Goal: Browse casually: Explore the website without a specific task or goal

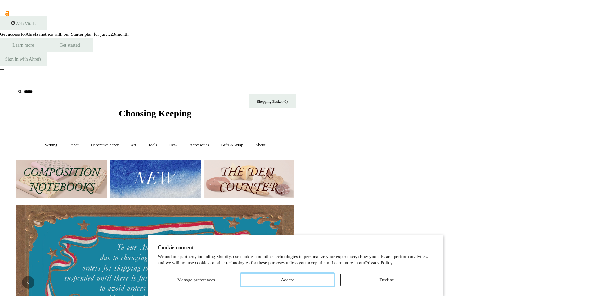
click at [318, 277] on button "Accept" at bounding box center [287, 279] width 93 height 12
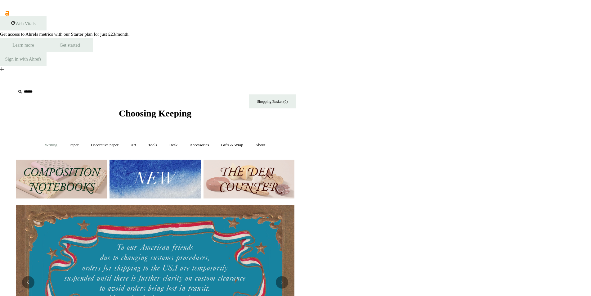
click at [44, 137] on link "Writing +" at bounding box center [51, 145] width 24 height 16
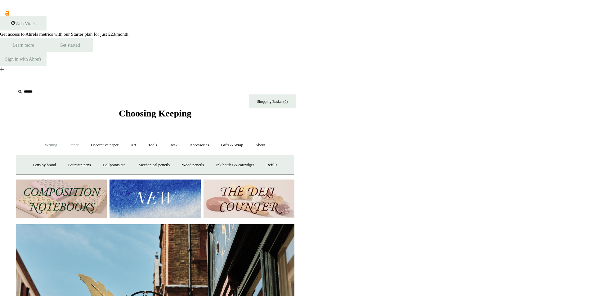
scroll to position [0, 279]
click at [72, 137] on link "Paper +" at bounding box center [74, 145] width 20 height 16
click at [69, 157] on link "Notebooks +" at bounding box center [68, 165] width 29 height 16
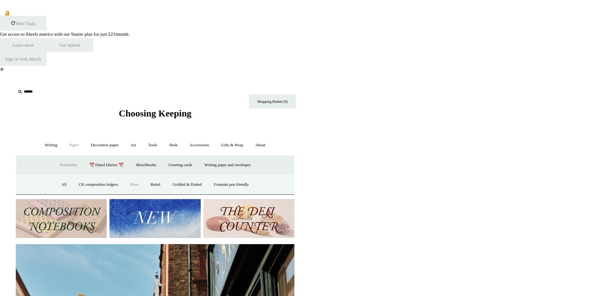
click at [129, 176] on link "Plain" at bounding box center [134, 184] width 20 height 16
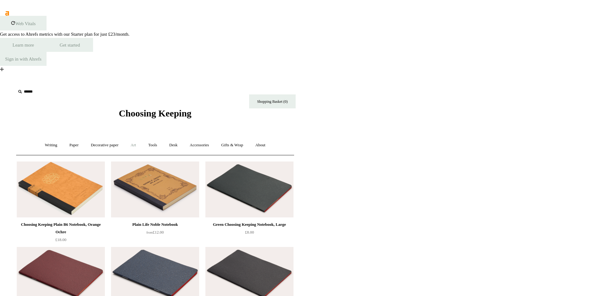
click at [133, 137] on link "Art +" at bounding box center [133, 145] width 16 height 16
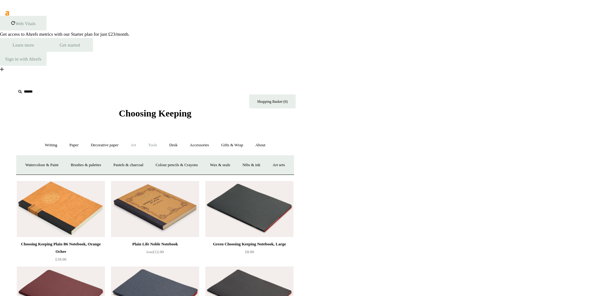
click at [151, 137] on link "Tools +" at bounding box center [153, 145] width 20 height 16
click at [175, 137] on link "Desk +" at bounding box center [174, 145] width 20 height 16
click at [174, 157] on link "Desk Accessories" at bounding box center [181, 165] width 39 height 16
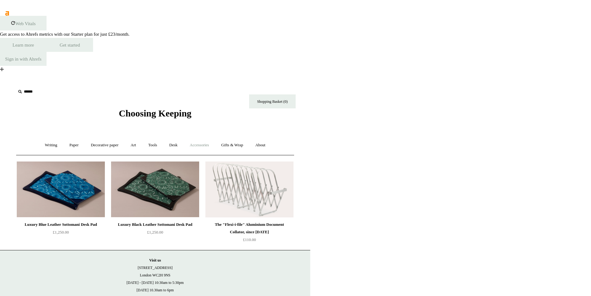
click at [204, 137] on link "Accessories +" at bounding box center [199, 145] width 30 height 16
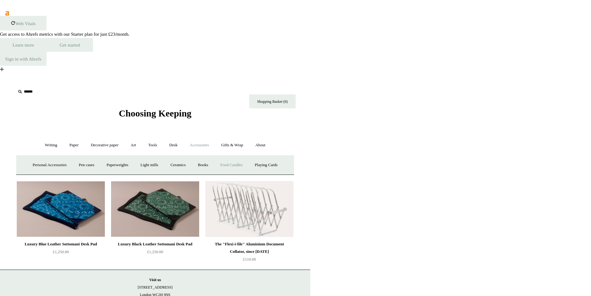
click at [229, 157] on link "Food Candles" at bounding box center [232, 165] width 34 height 16
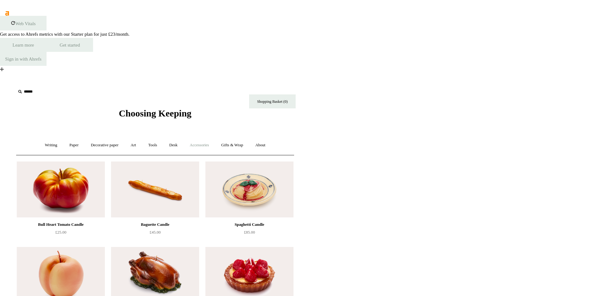
click at [198, 137] on link "Accessories +" at bounding box center [199, 145] width 30 height 16
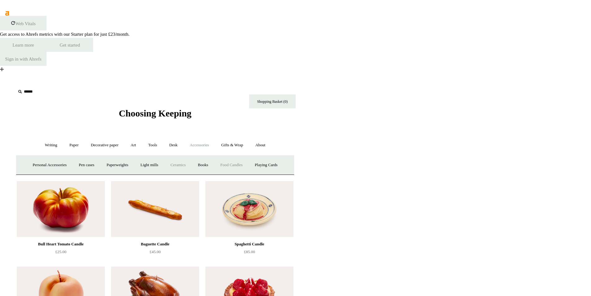
click at [180, 157] on link "Ceramics +" at bounding box center [178, 165] width 26 height 16
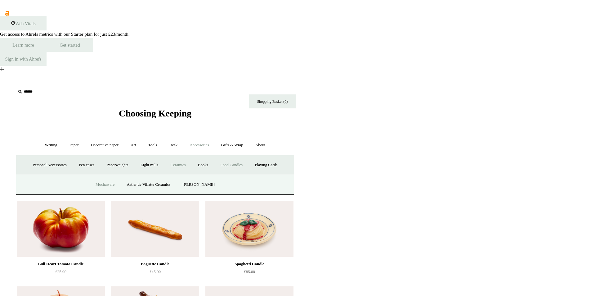
click at [108, 176] on link "Mochaware" at bounding box center [105, 184] width 30 height 16
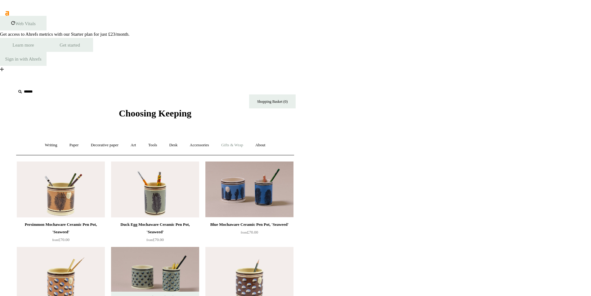
click at [232, 137] on link "Gifts & Wrap +" at bounding box center [232, 145] width 33 height 16
